Goal: Transaction & Acquisition: Purchase product/service

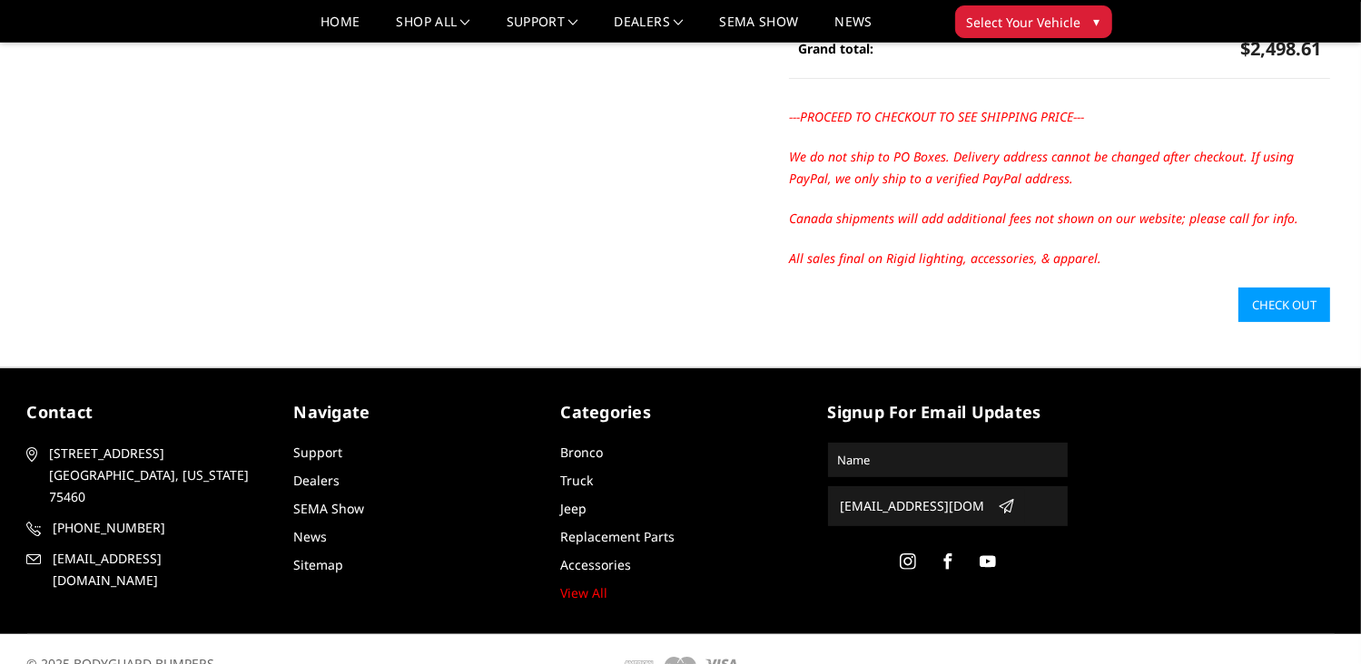
scroll to position [363, 0]
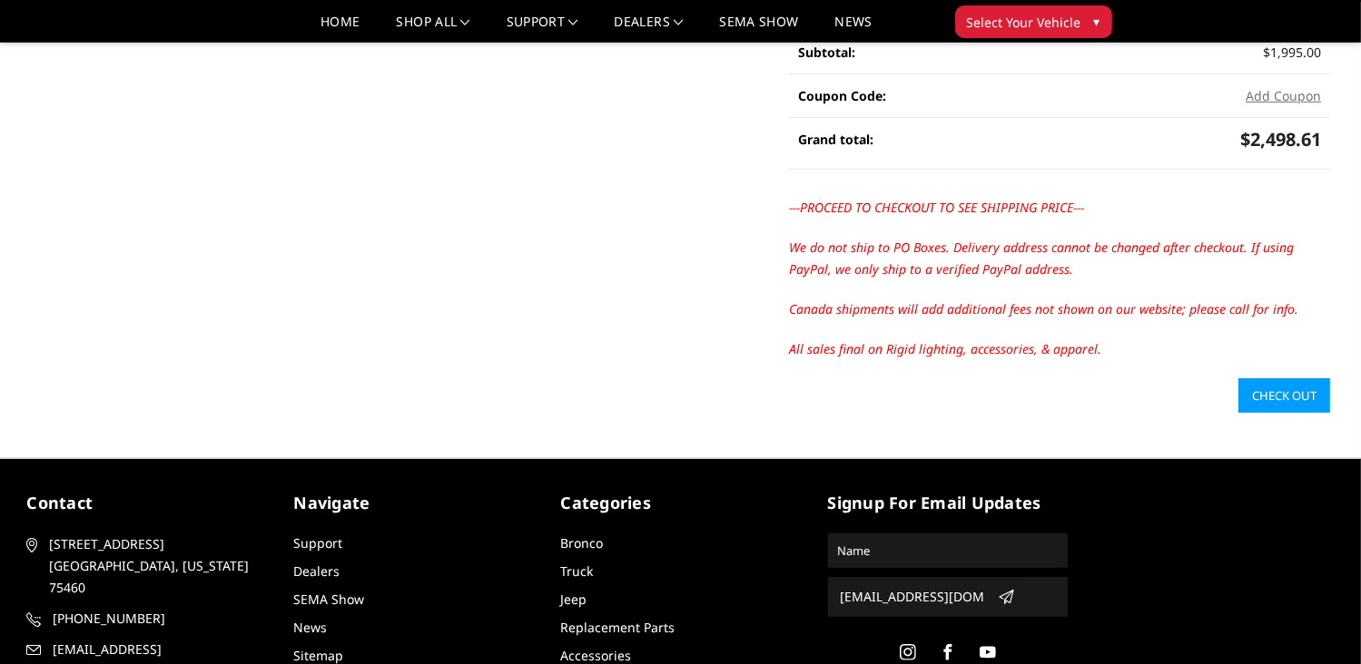
click at [1314, 402] on link "Check out" at bounding box center [1284, 396] width 92 height 34
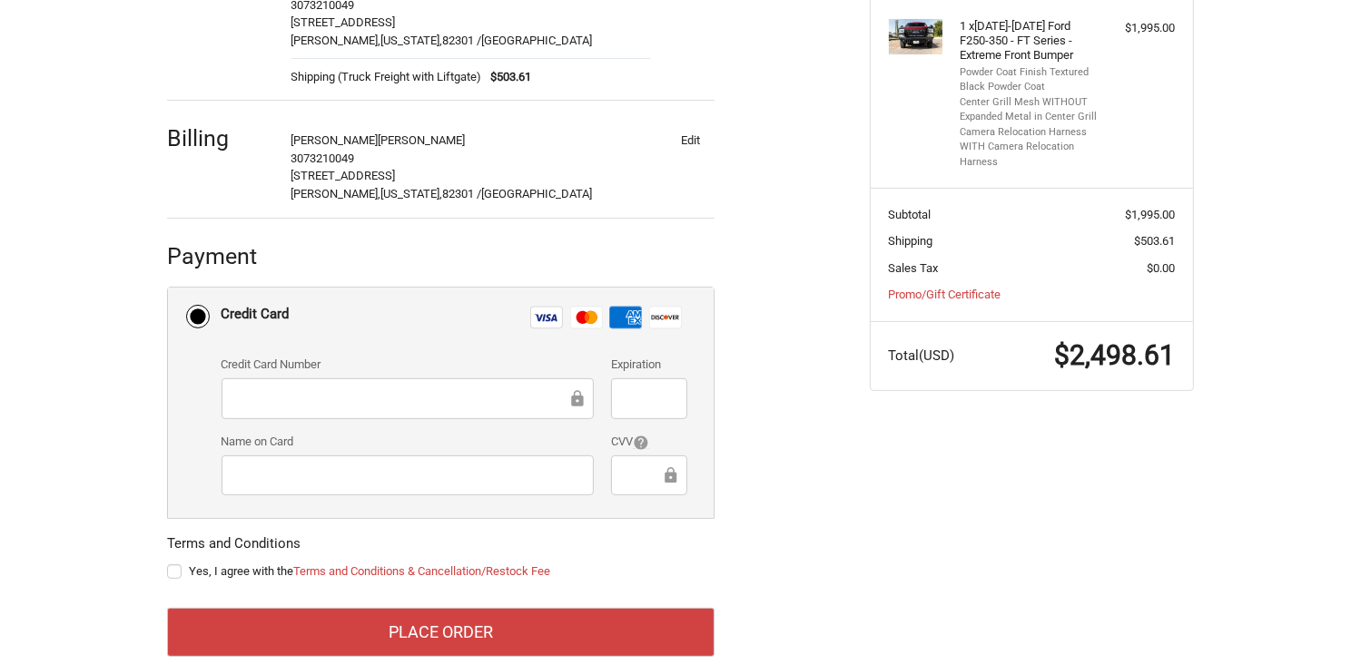
scroll to position [425, 0]
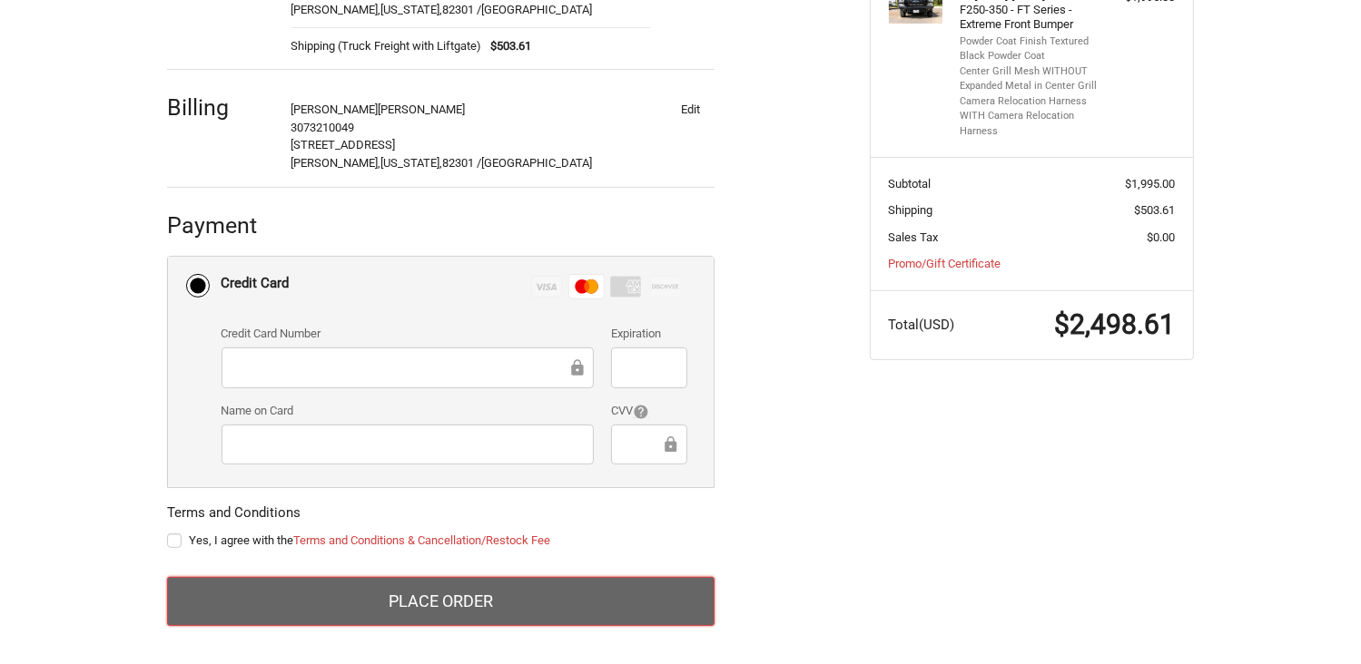
click at [432, 608] on button "Place Order" at bounding box center [440, 601] width 547 height 49
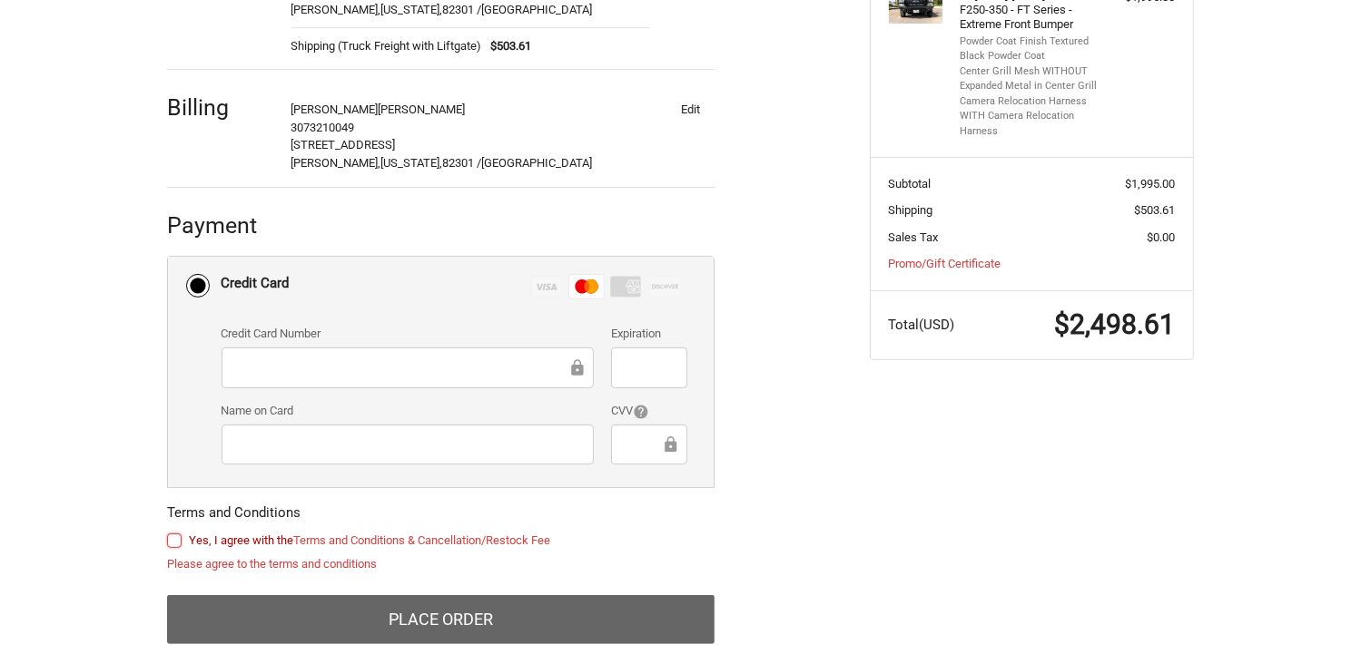
scroll to position [443, 0]
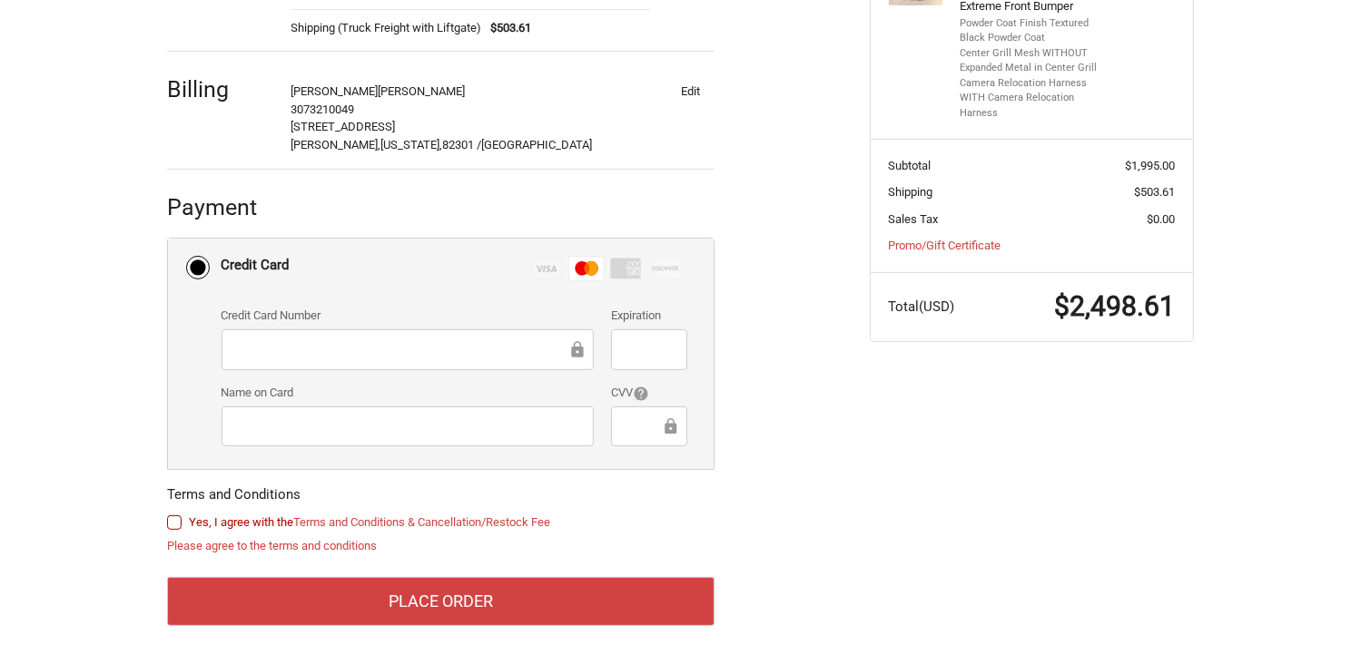
click at [176, 526] on label "Yes, I agree with the Terms and Conditions & Cancellation/Restock Fee" at bounding box center [440, 523] width 547 height 15
click at [168, 515] on input "Yes, I agree with the Terms and Conditions & Cancellation/Restock Fee" at bounding box center [167, 514] width 1 height 1
checkbox input "true"
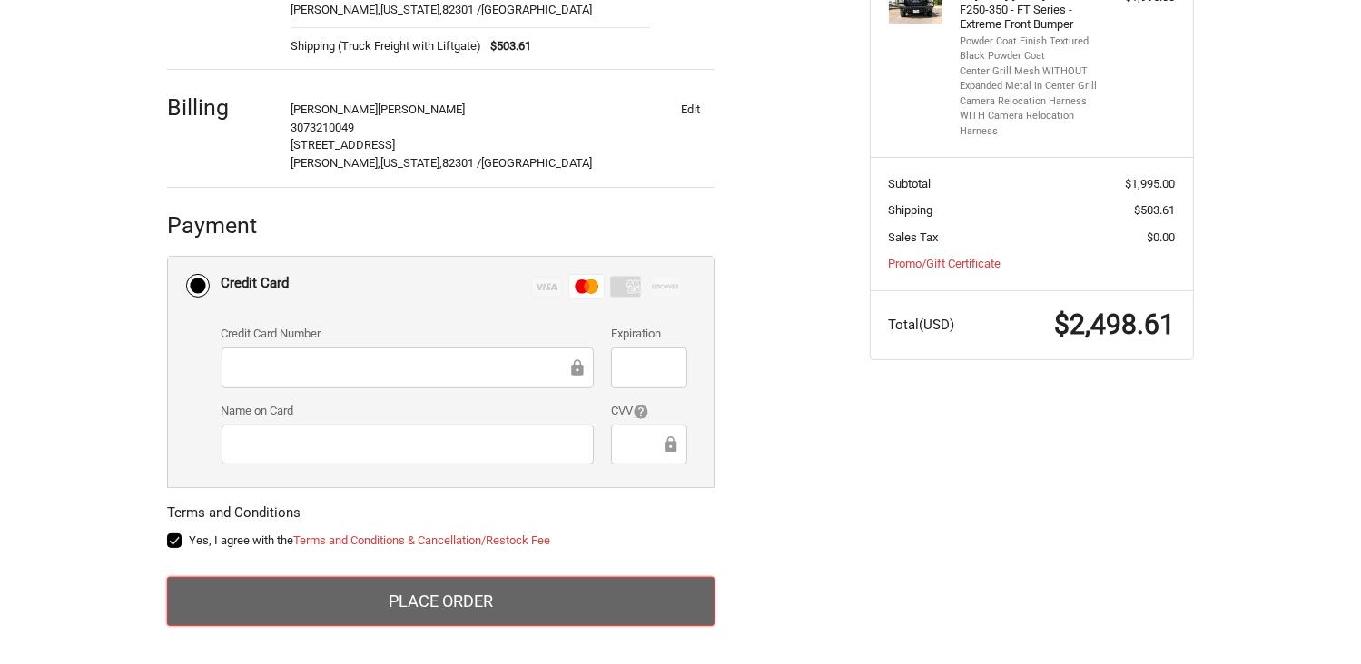
click at [410, 602] on button "Place Order" at bounding box center [440, 601] width 547 height 49
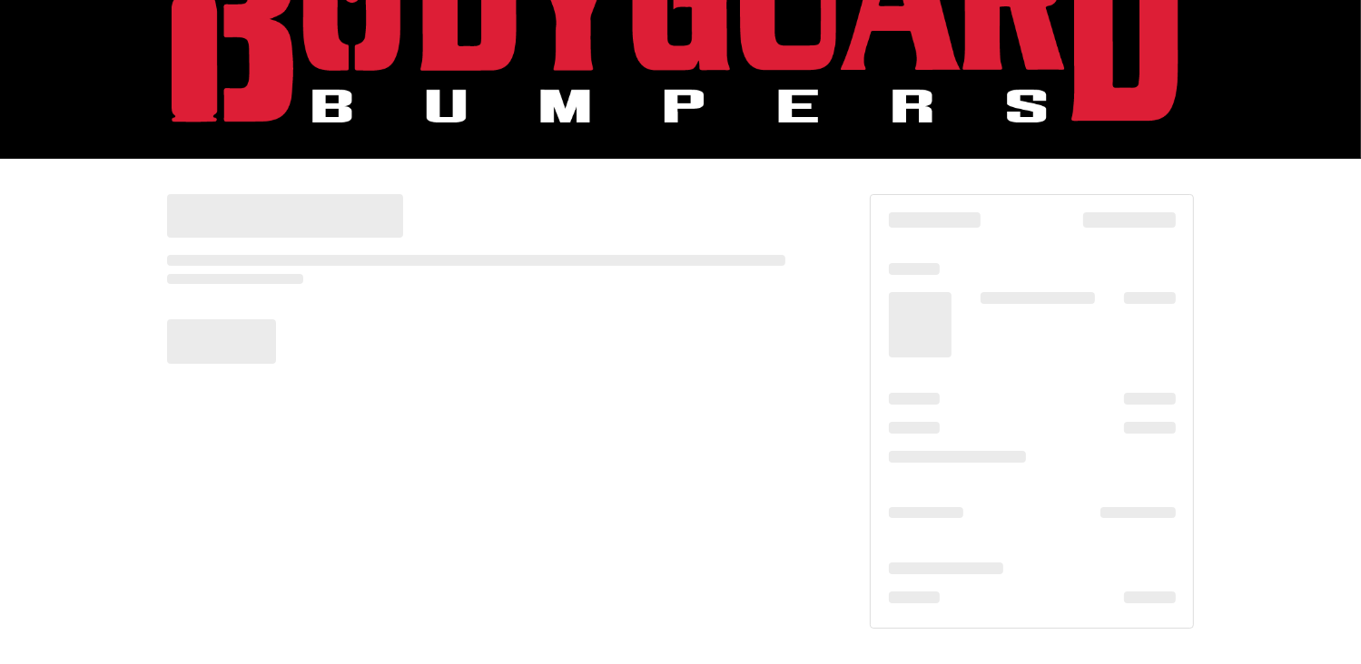
scroll to position [113, 0]
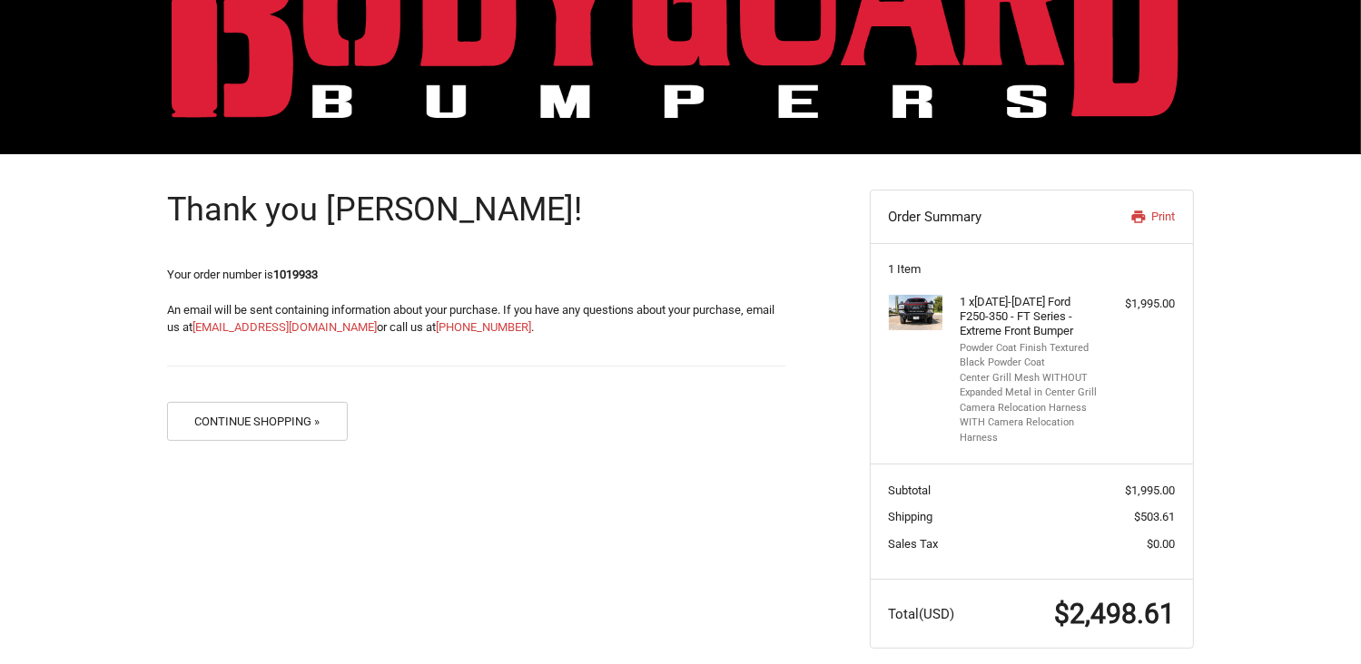
scroll to position [137, 0]
